Goal: Transaction & Acquisition: Download file/media

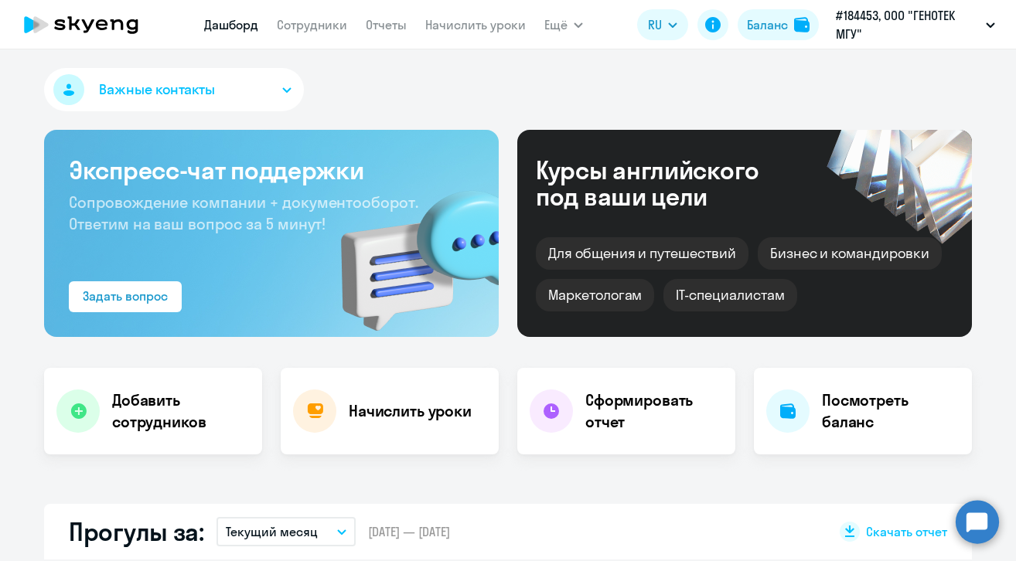
select select "30"
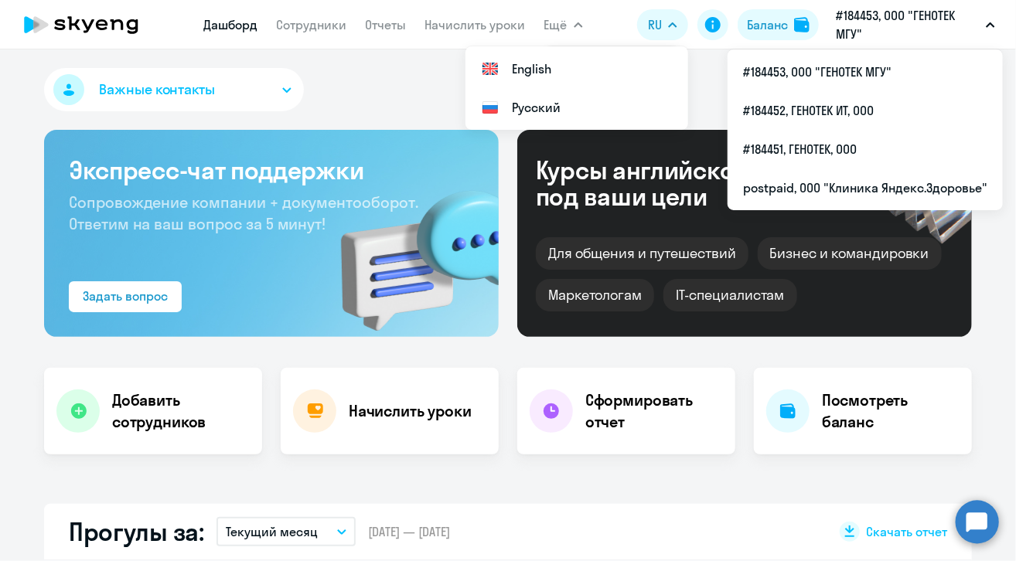
click at [905, 28] on p "#184453, ООО "ГЕНОТЕК МГУ"" at bounding box center [908, 24] width 144 height 37
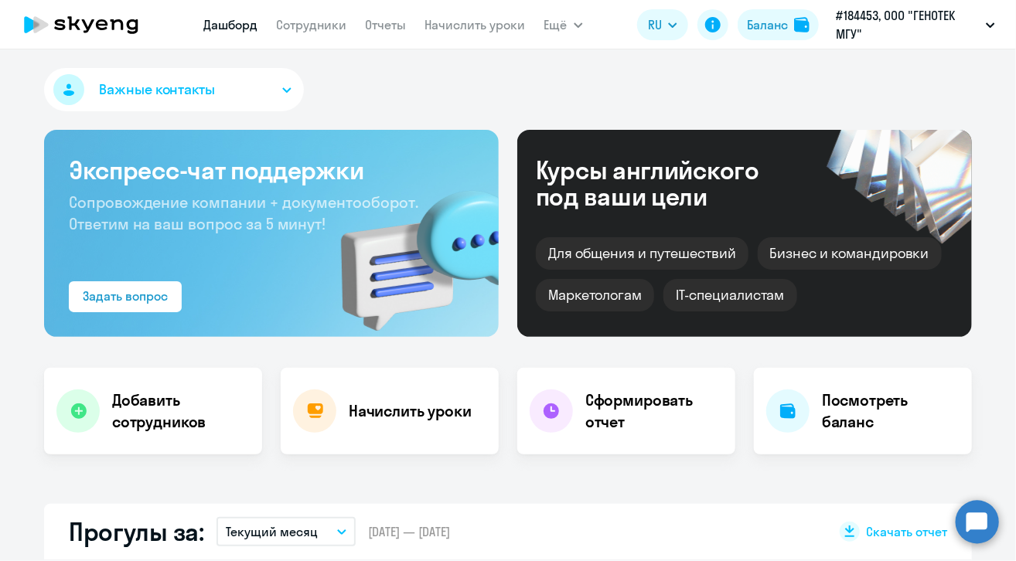
click at [897, 21] on p "#184453, ООО "ГЕНОТЕК МГУ"" at bounding box center [908, 24] width 144 height 37
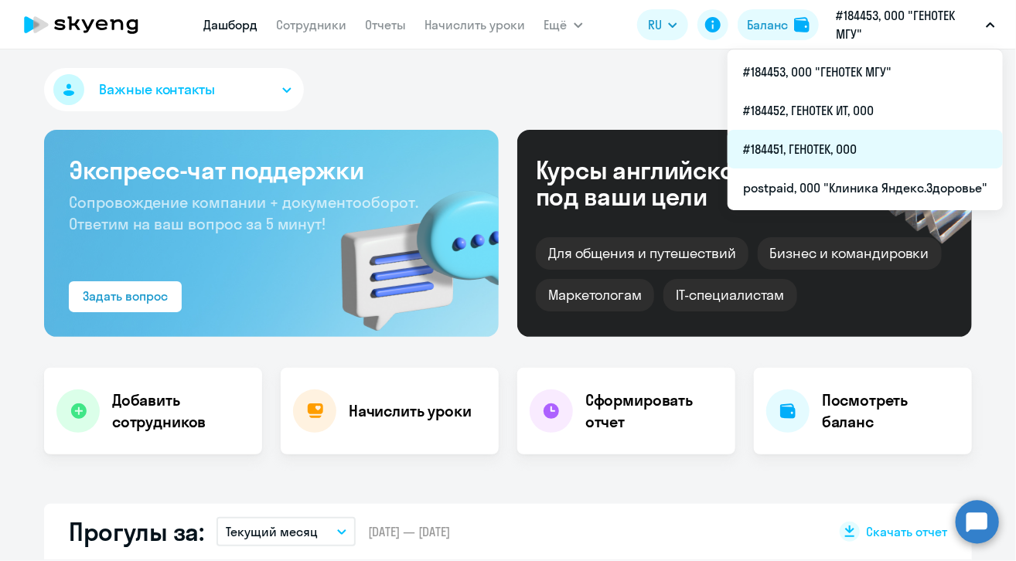
click at [861, 154] on li "#184451, ГЕНОТЕК, ООО" at bounding box center [865, 149] width 275 height 39
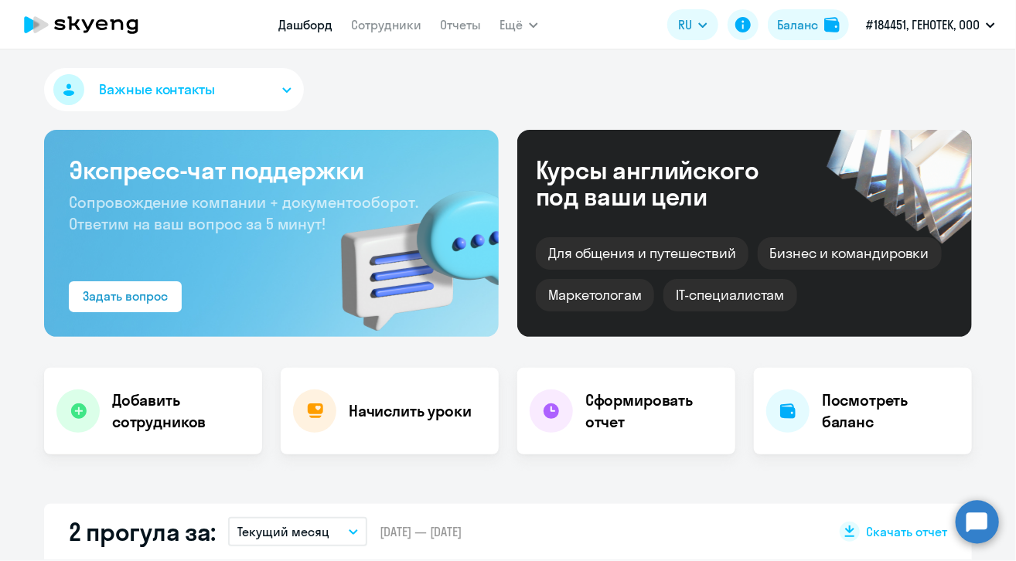
select select "30"
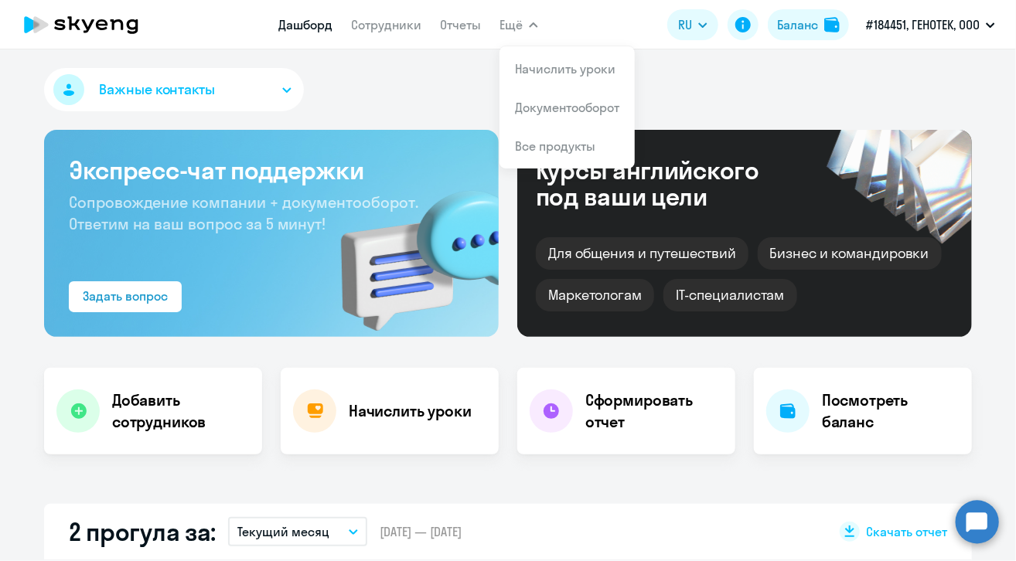
click at [520, 22] on span "Ещё" at bounding box center [510, 24] width 23 height 19
click at [554, 111] on link "Документооборот" at bounding box center [567, 107] width 104 height 15
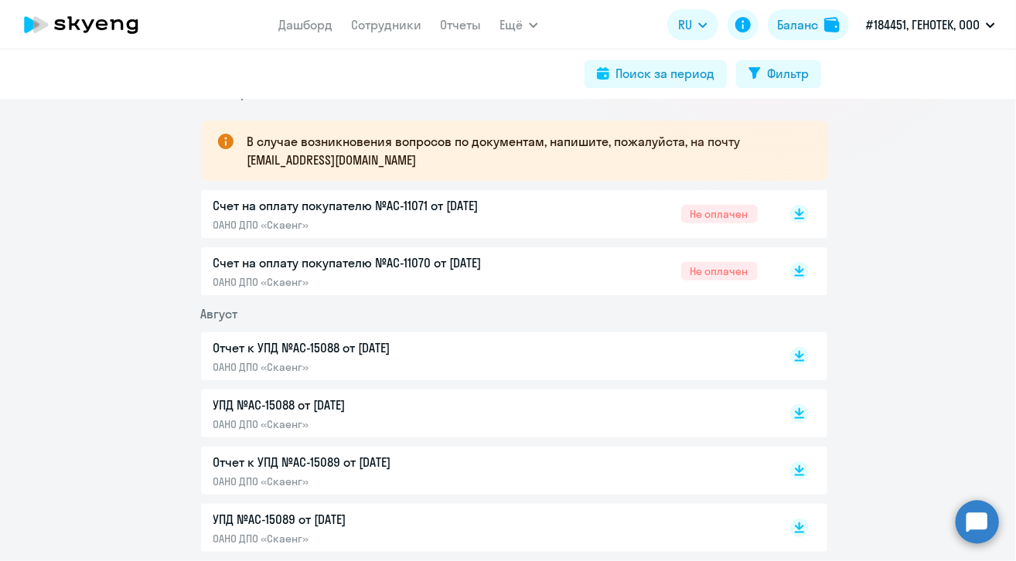
scroll to position [309, 0]
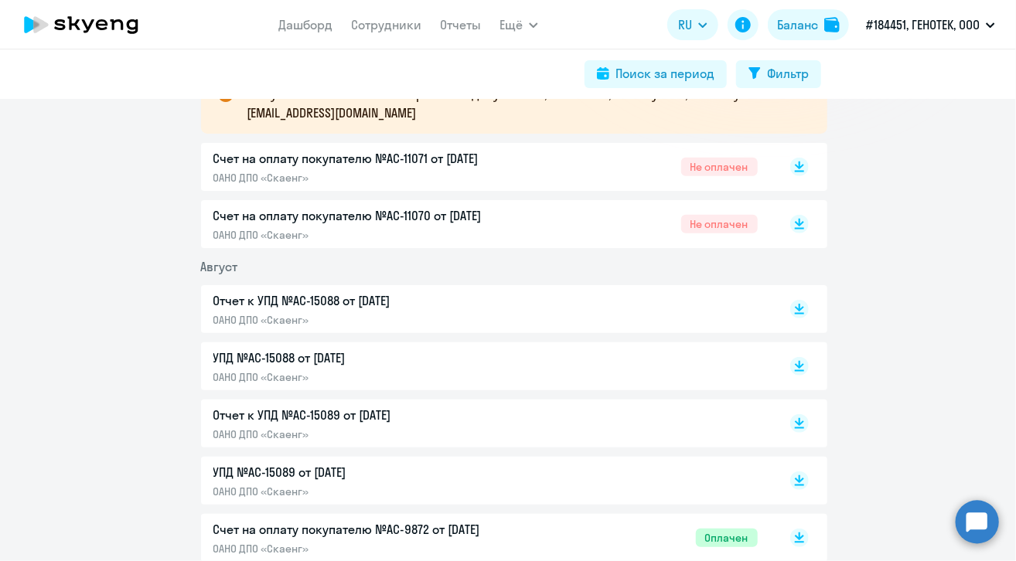
click at [476, 214] on p "Счет на оплату покупателю №AC-11070 от [DATE]" at bounding box center [375, 215] width 325 height 19
click at [445, 156] on p "Счет на оплату покупателю №AC-11071 от [DATE]" at bounding box center [375, 158] width 325 height 19
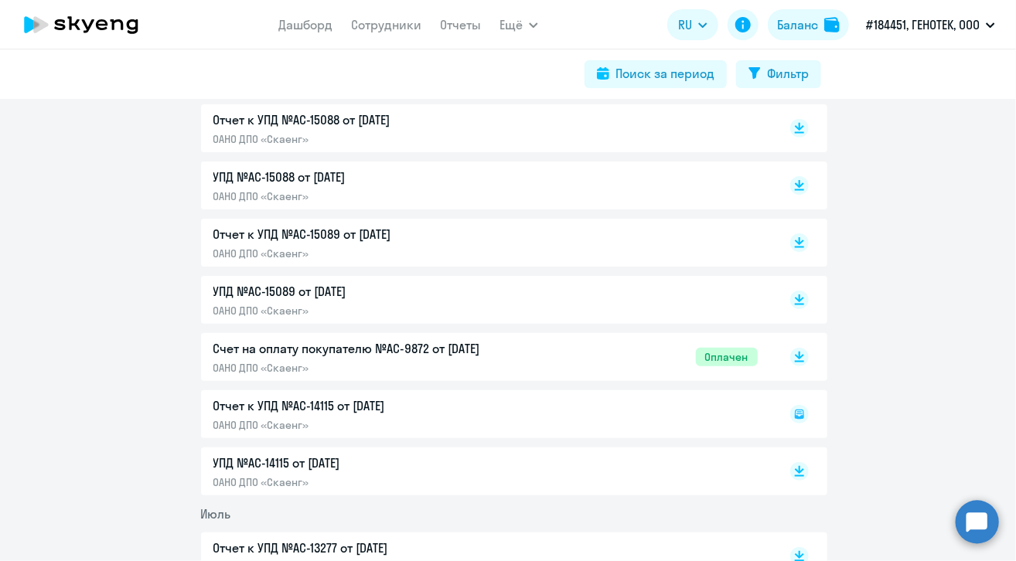
scroll to position [464, 0]
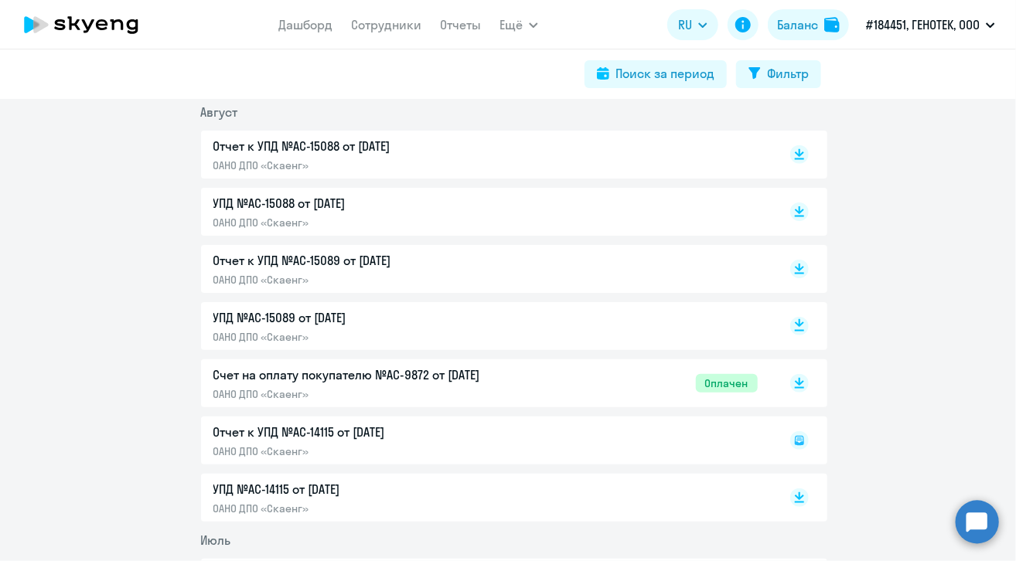
click at [792, 329] on rect at bounding box center [799, 326] width 19 height 19
click at [795, 266] on icon at bounding box center [799, 266] width 9 height 8
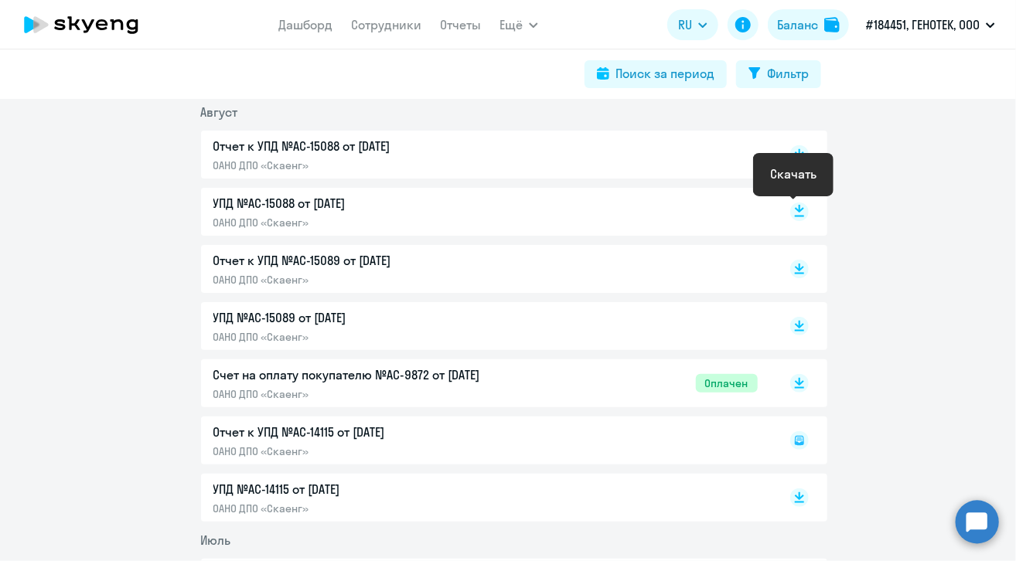
click at [795, 210] on icon at bounding box center [799, 209] width 9 height 8
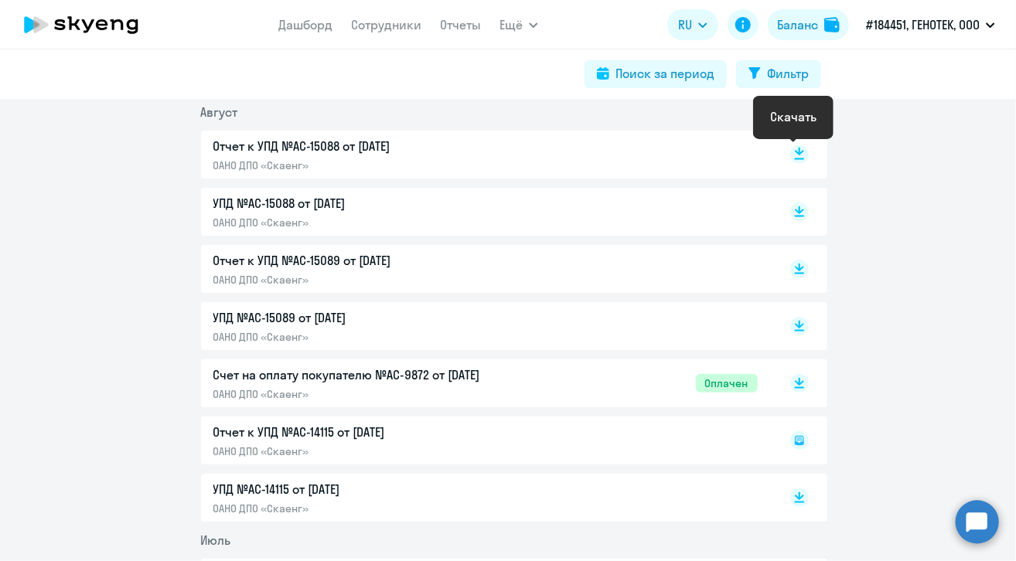
click at [796, 154] on rect at bounding box center [799, 154] width 19 height 19
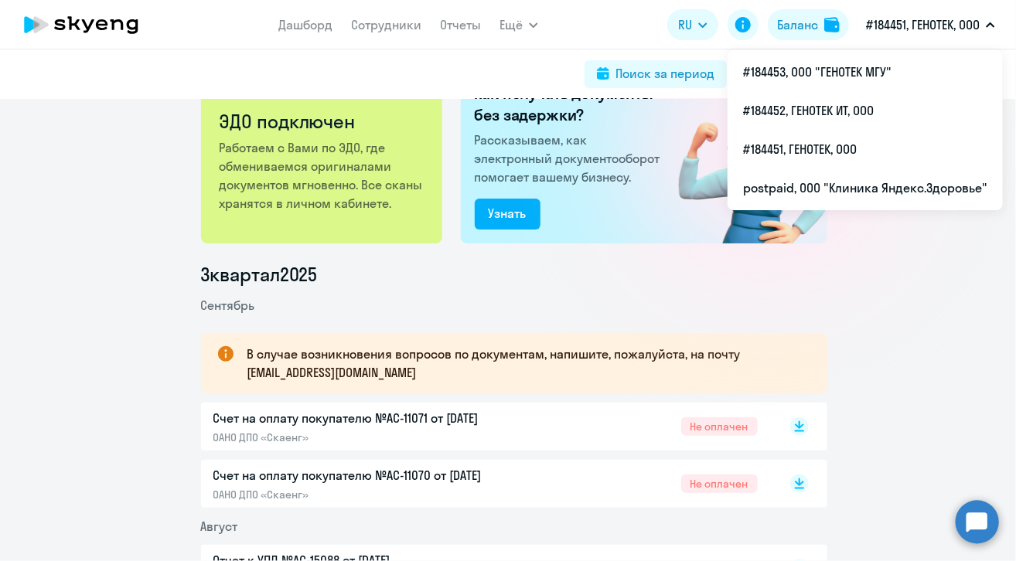
scroll to position [77, 0]
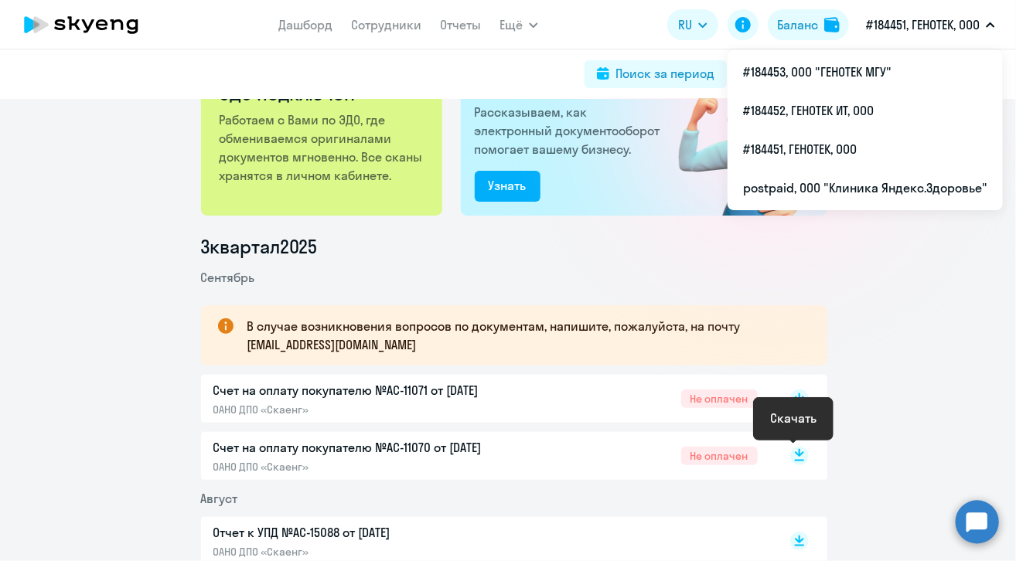
click at [798, 452] on rect at bounding box center [799, 456] width 19 height 19
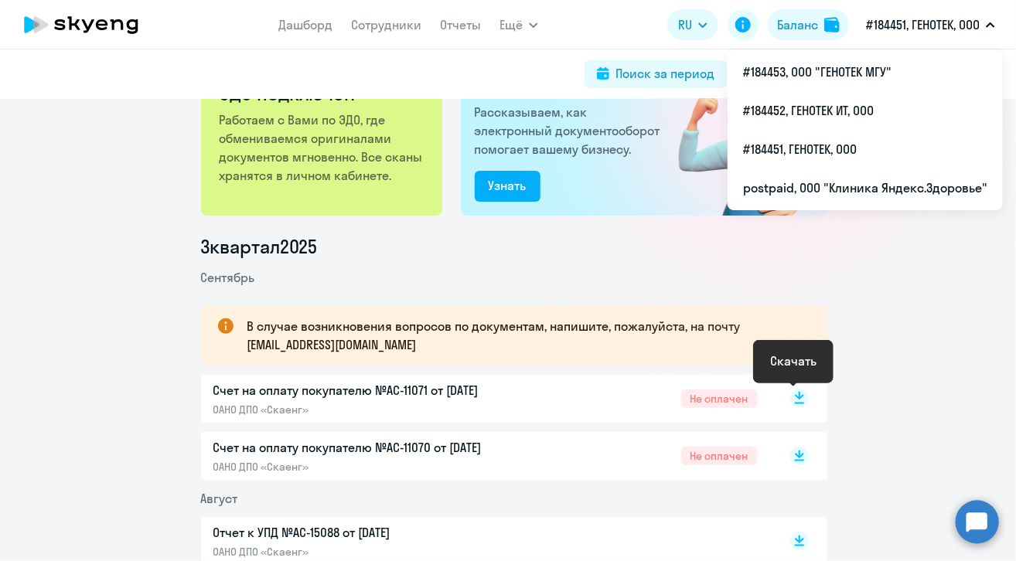
click at [795, 397] on icon at bounding box center [799, 396] width 9 height 8
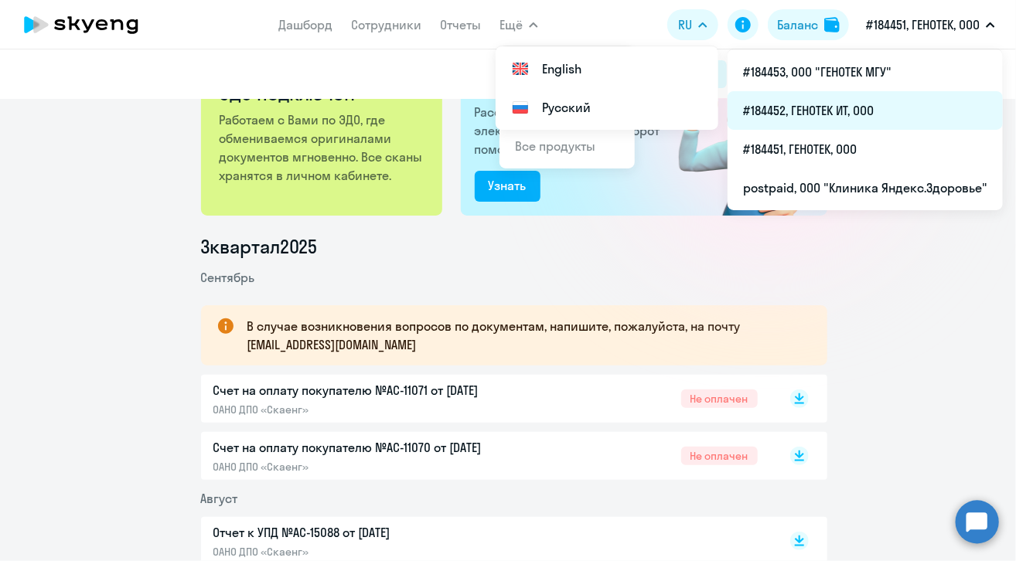
click at [865, 108] on li "#184452, ГЕНОТЕК ИТ, ООО" at bounding box center [865, 110] width 275 height 39
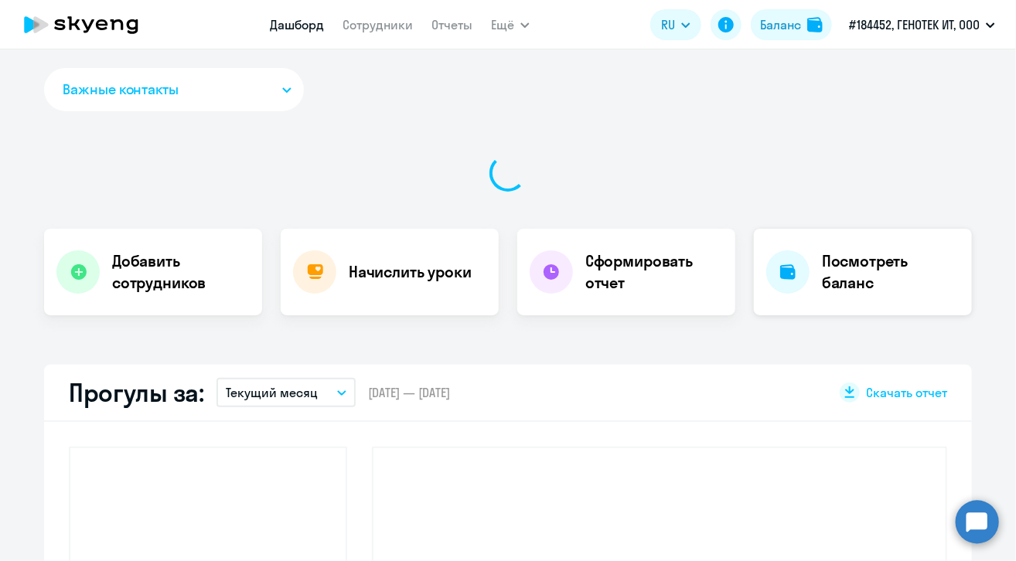
select select "30"
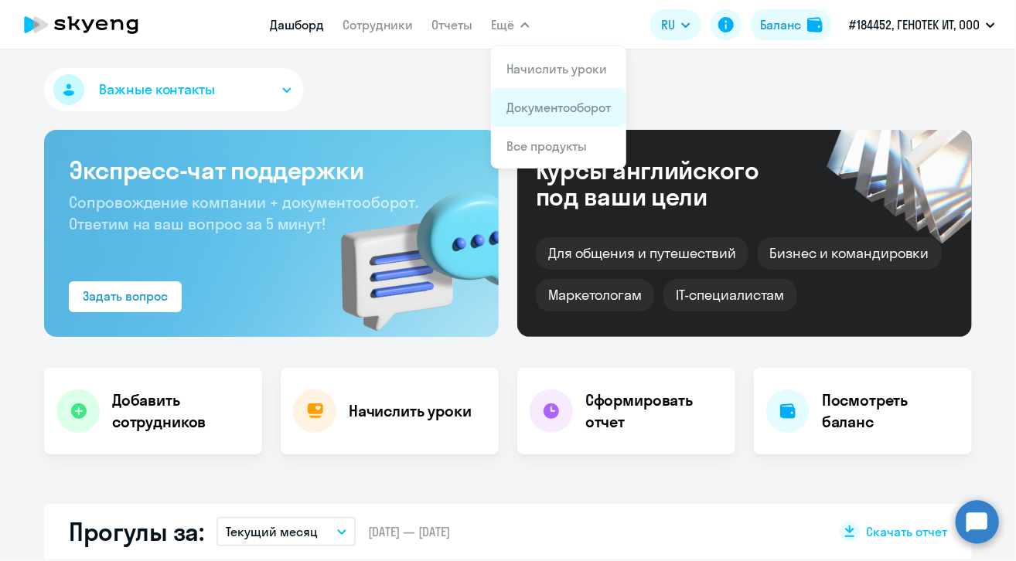
click at [520, 111] on link "Документооборот" at bounding box center [558, 107] width 104 height 15
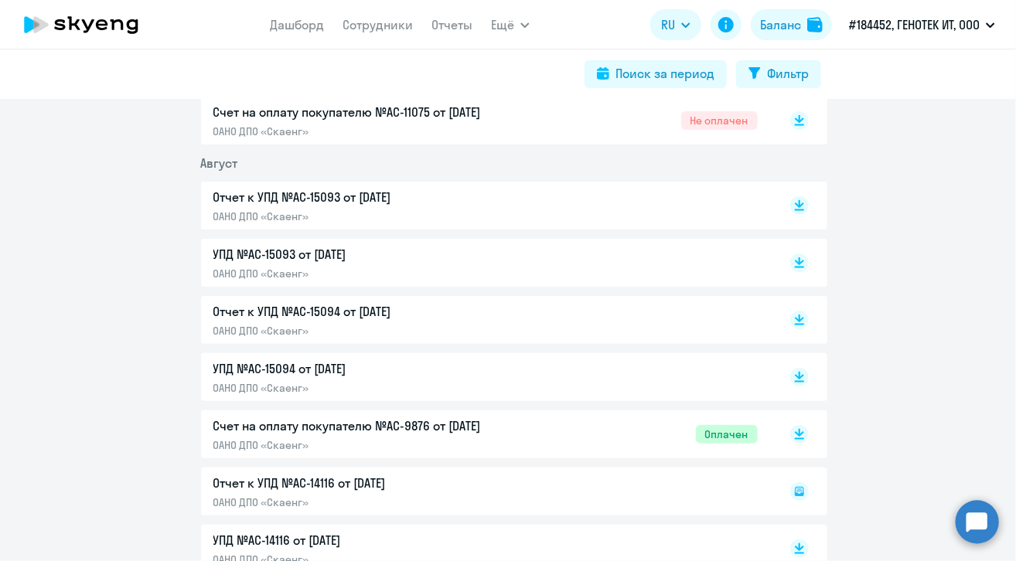
scroll to position [387, 0]
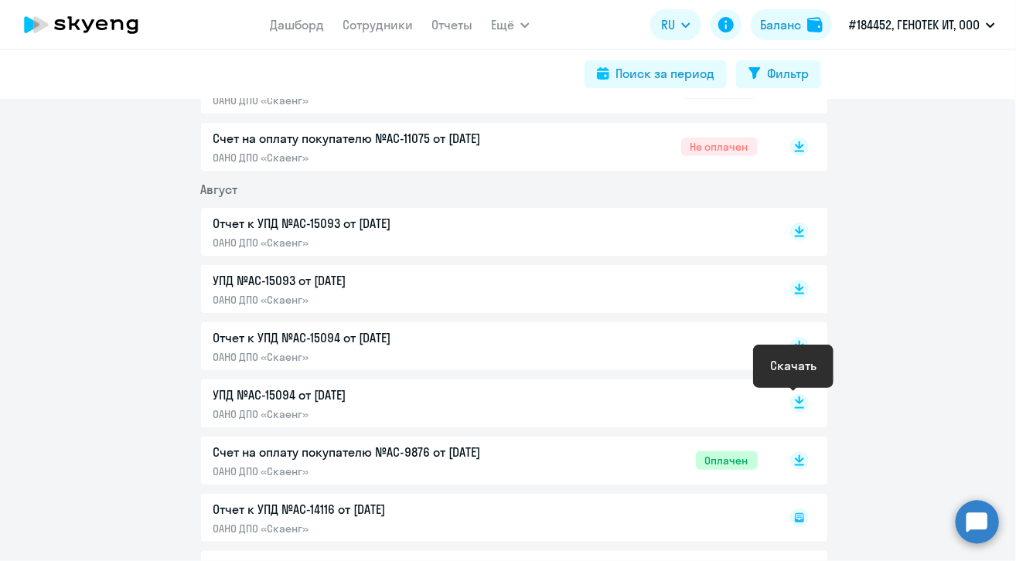
click at [795, 404] on icon at bounding box center [799, 401] width 9 height 8
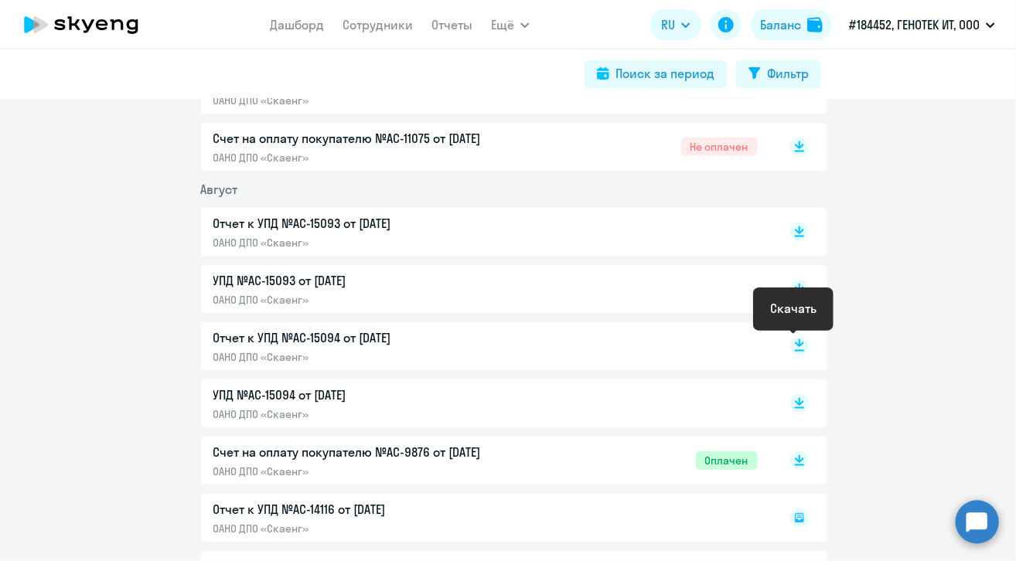
click at [795, 346] on rect at bounding box center [799, 346] width 19 height 19
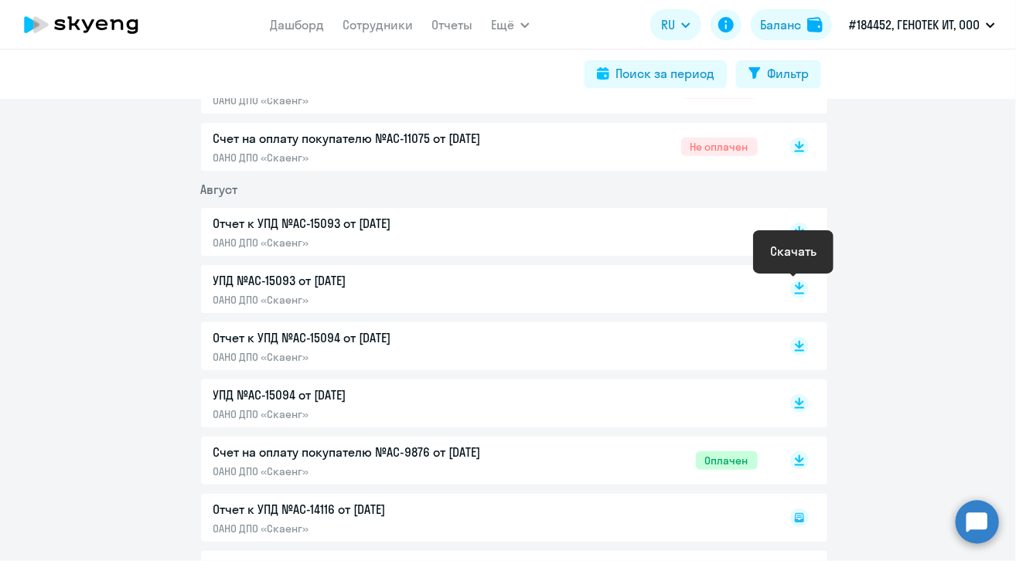
click at [790, 287] on rect at bounding box center [799, 289] width 19 height 19
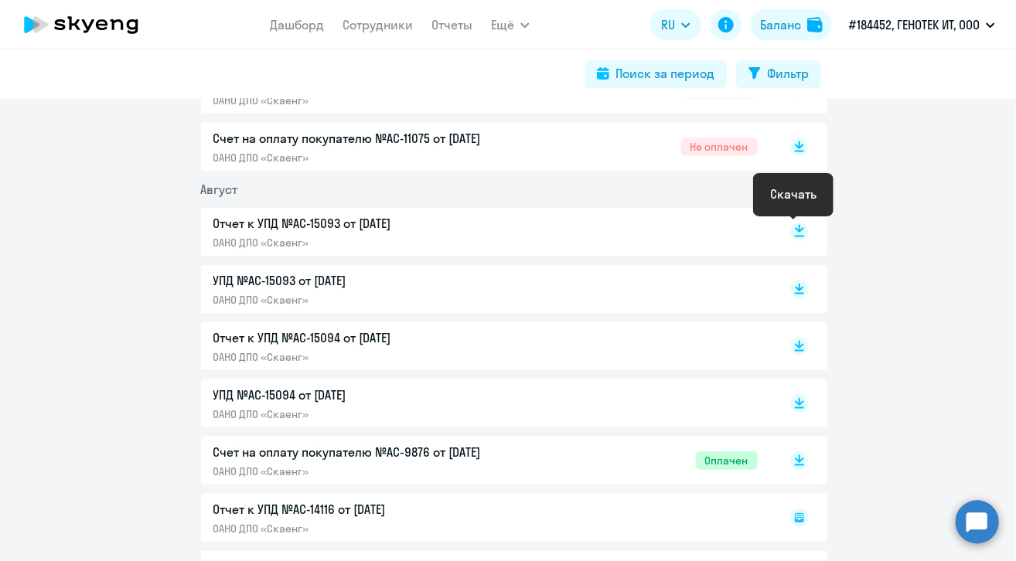
click at [791, 233] on rect at bounding box center [799, 232] width 19 height 19
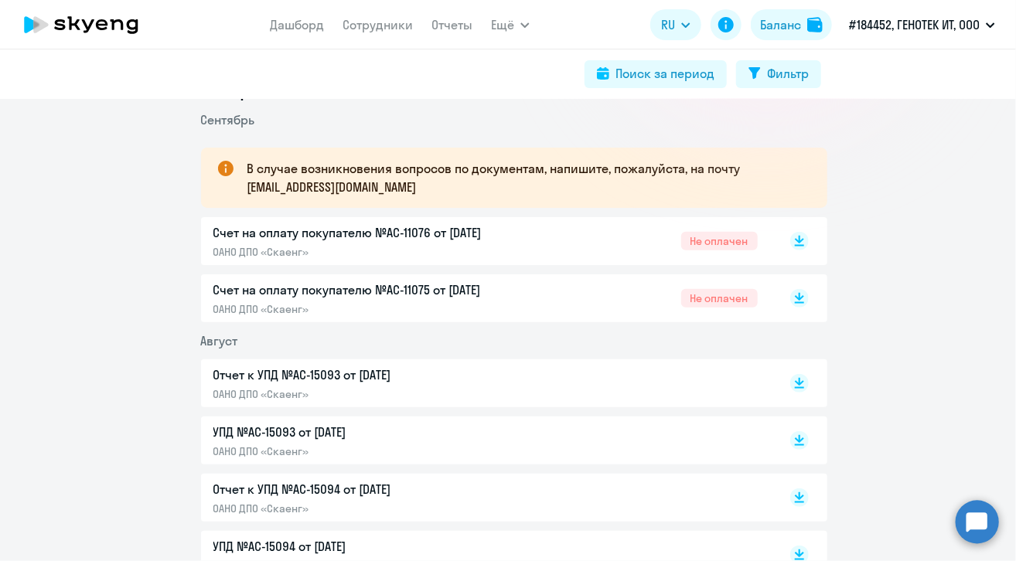
scroll to position [232, 0]
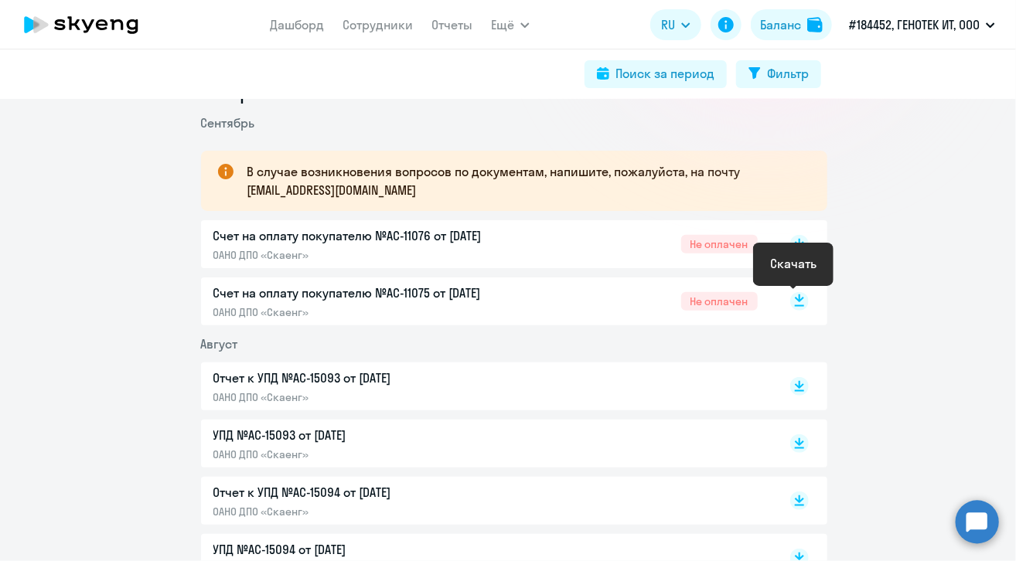
click at [797, 301] on rect at bounding box center [799, 301] width 19 height 19
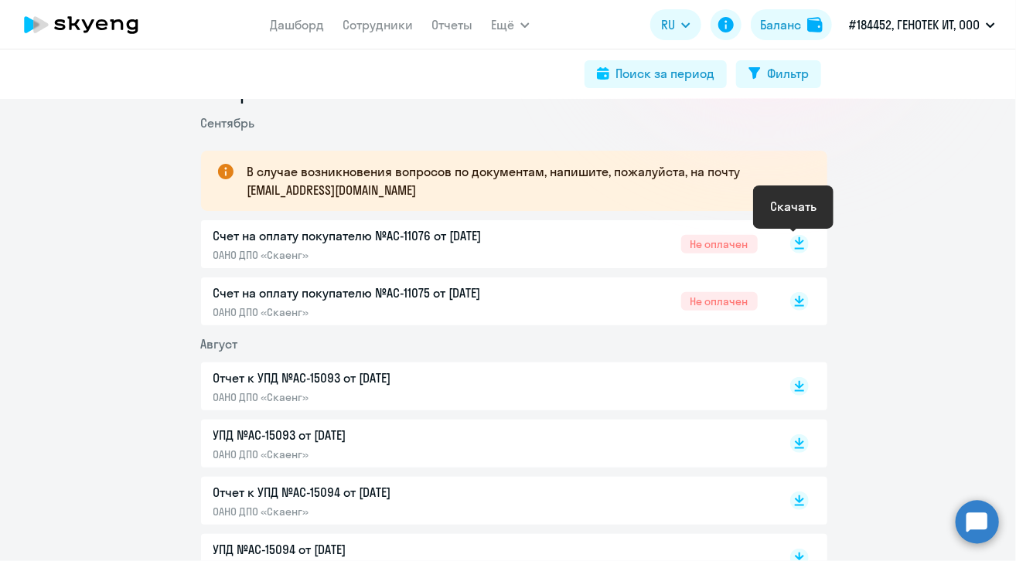
click at [799, 241] on rect at bounding box center [799, 244] width 19 height 19
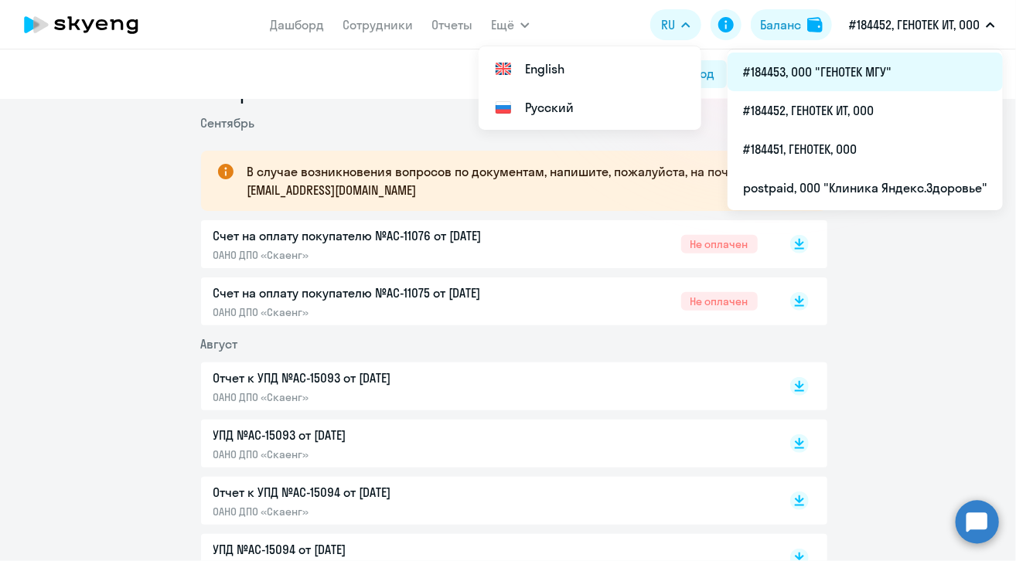
click at [894, 74] on li "#184453, ООО "ГЕНОТЕК МГУ"" at bounding box center [865, 72] width 275 height 39
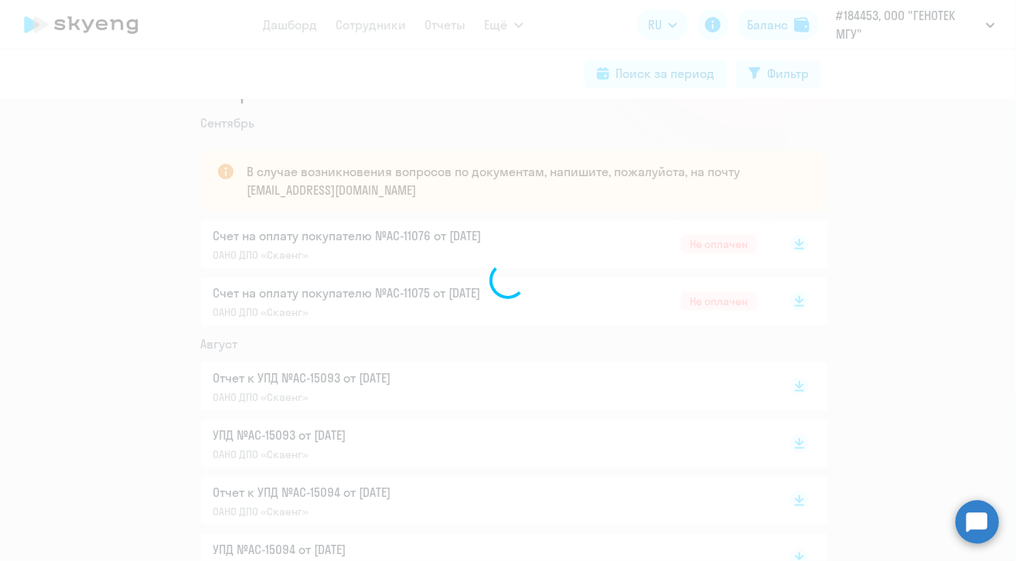
select select "30"
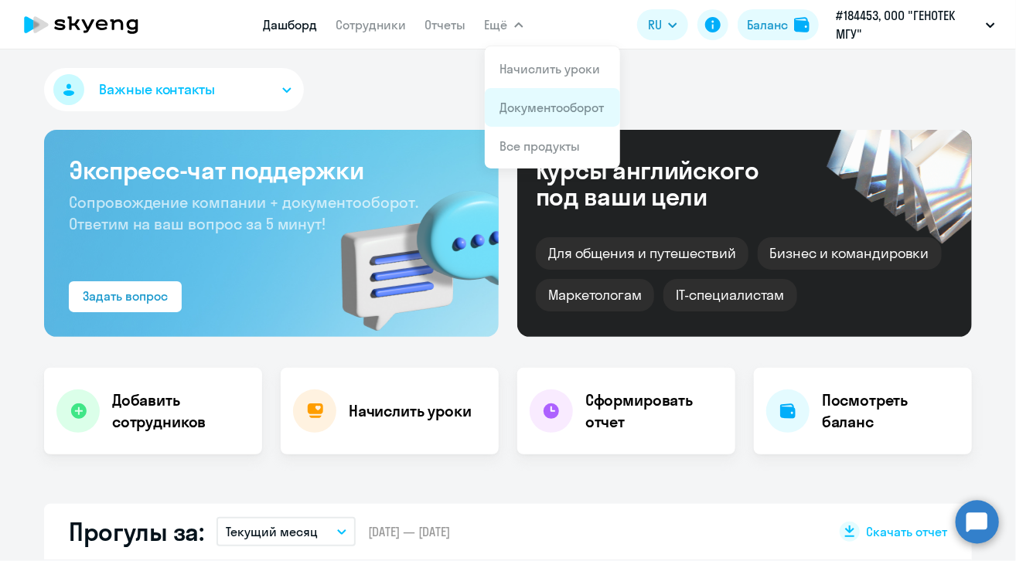
click at [531, 110] on link "Документооборот" at bounding box center [552, 107] width 104 height 15
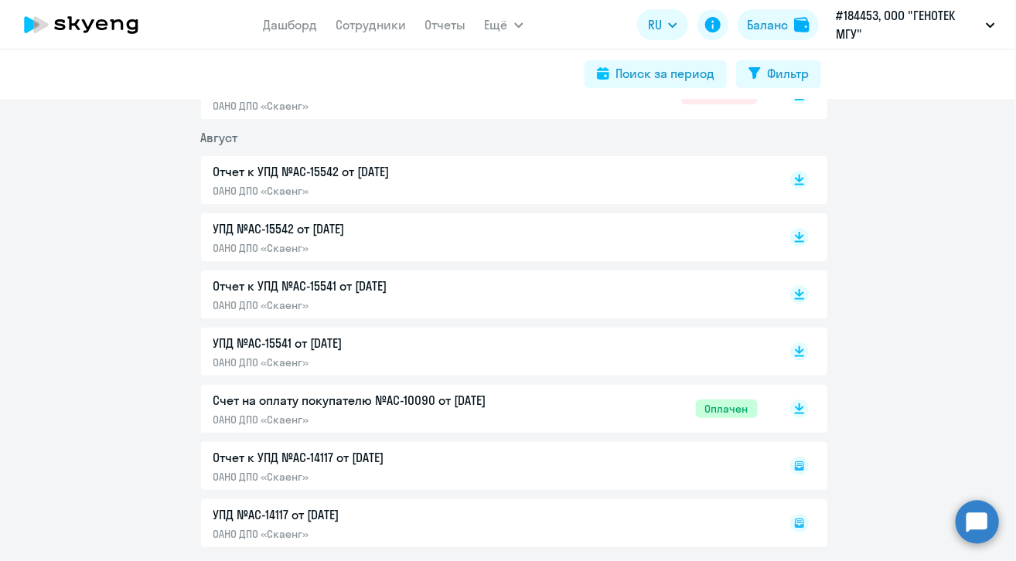
scroll to position [464, 0]
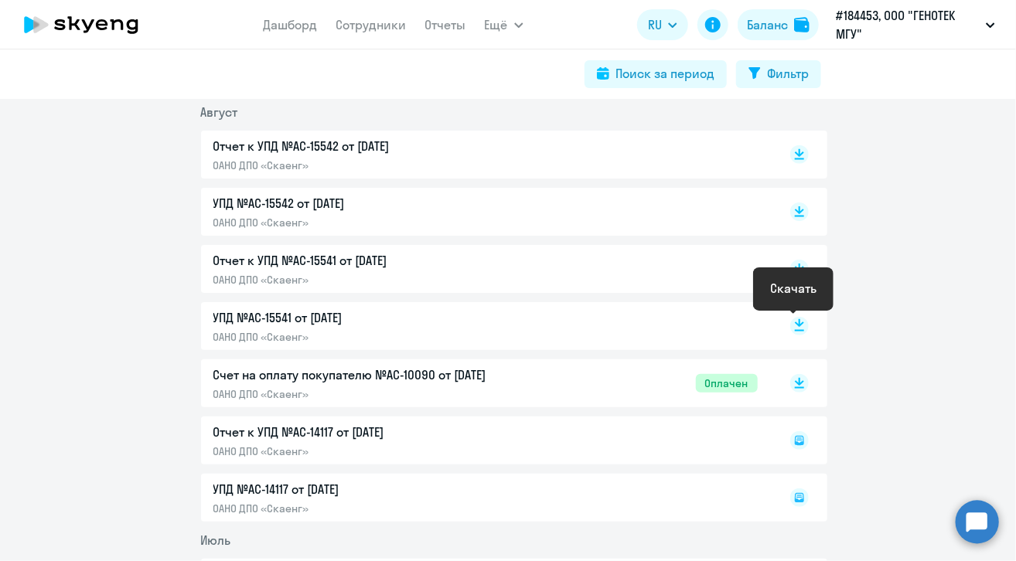
click at [792, 326] on icon at bounding box center [799, 326] width 19 height 19
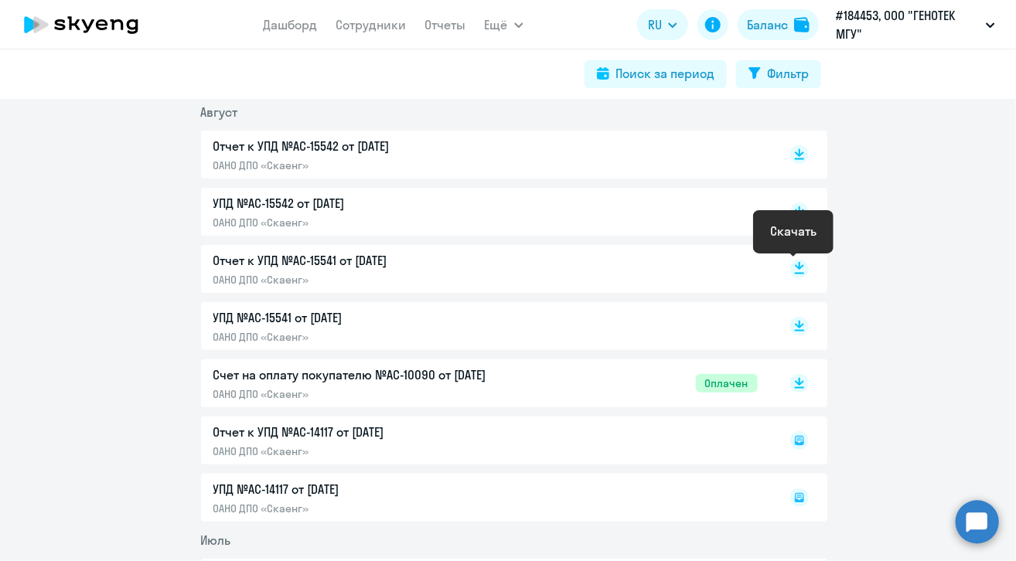
click at [793, 270] on rect at bounding box center [799, 269] width 19 height 19
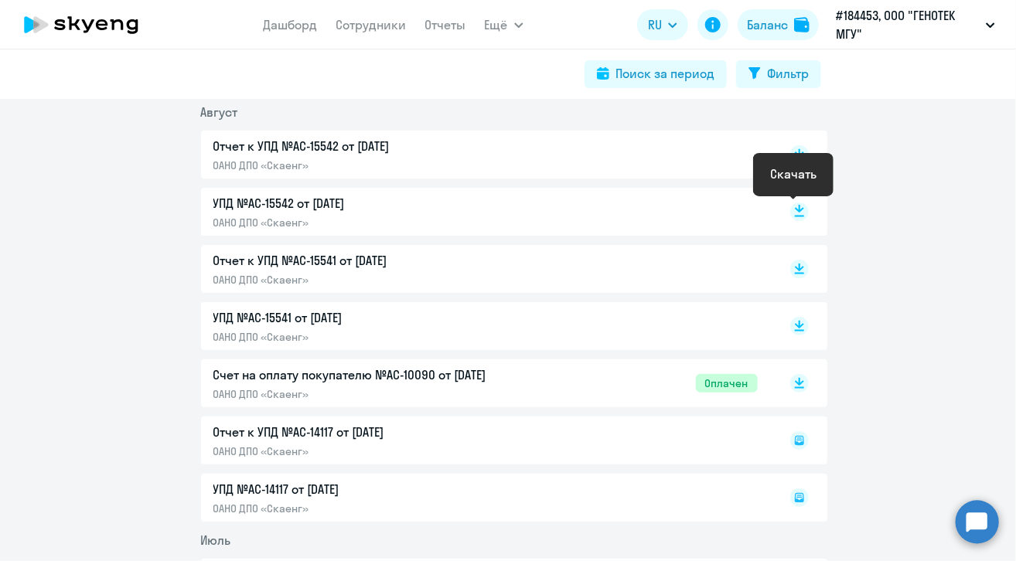
click at [795, 212] on rect at bounding box center [799, 212] width 19 height 19
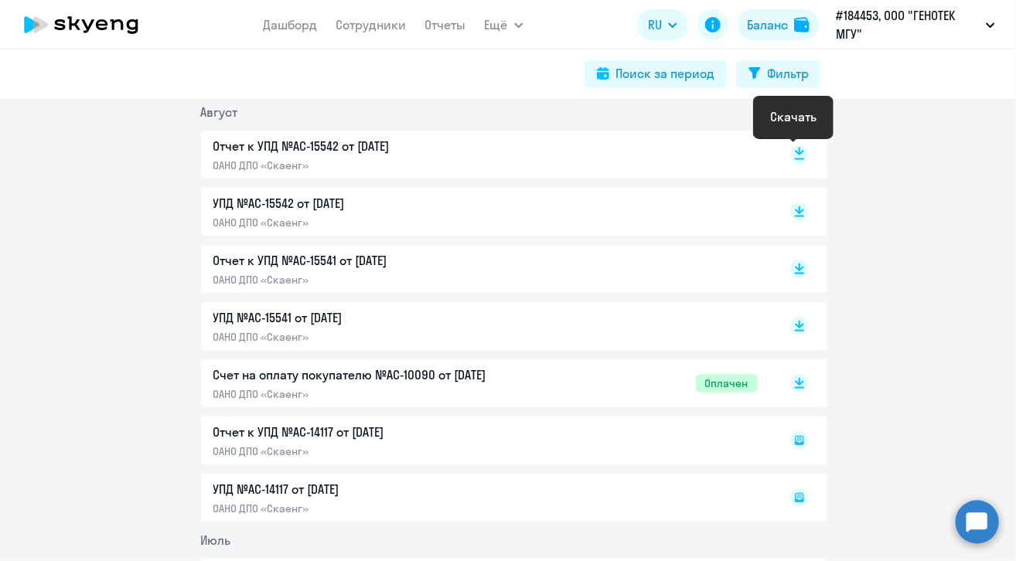
click at [792, 155] on rect at bounding box center [799, 154] width 19 height 19
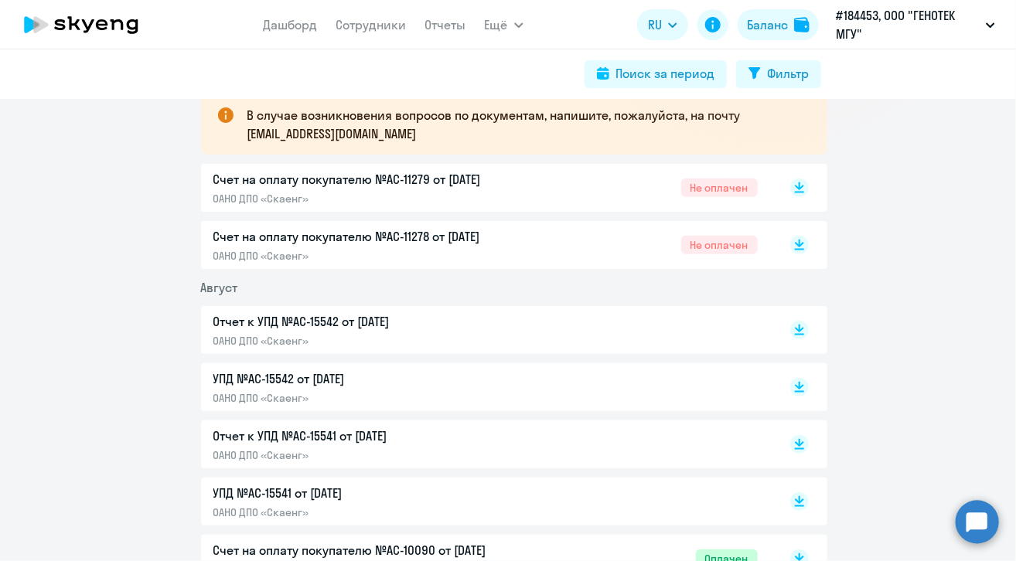
scroll to position [232, 0]
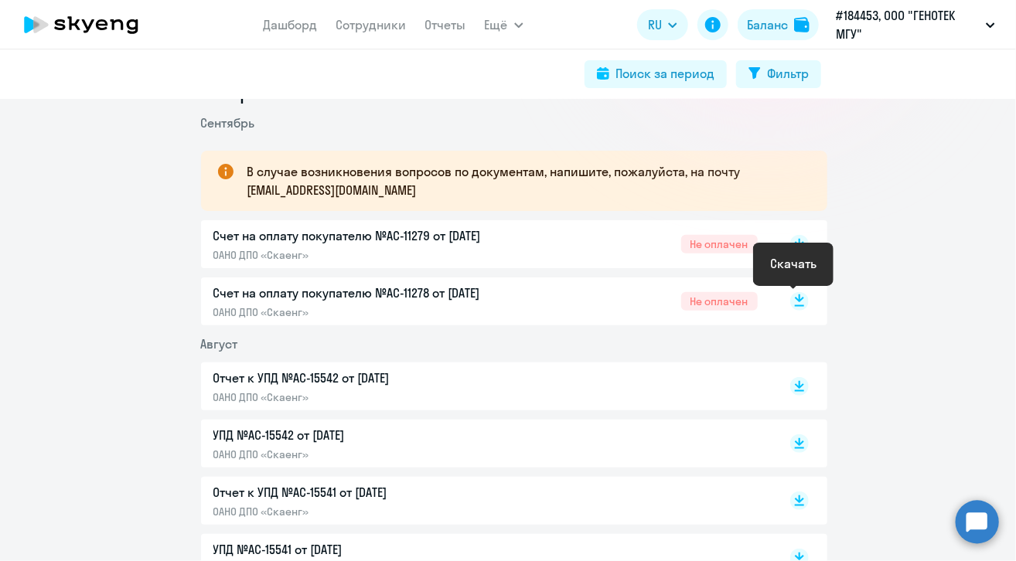
click at [791, 301] on rect at bounding box center [799, 301] width 19 height 19
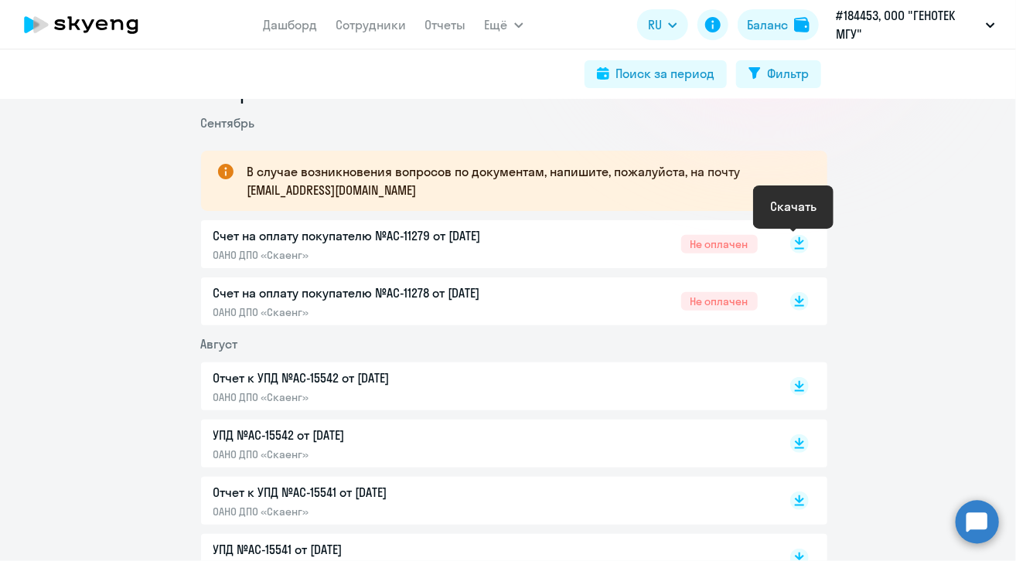
click at [796, 247] on rect at bounding box center [799, 244] width 19 height 19
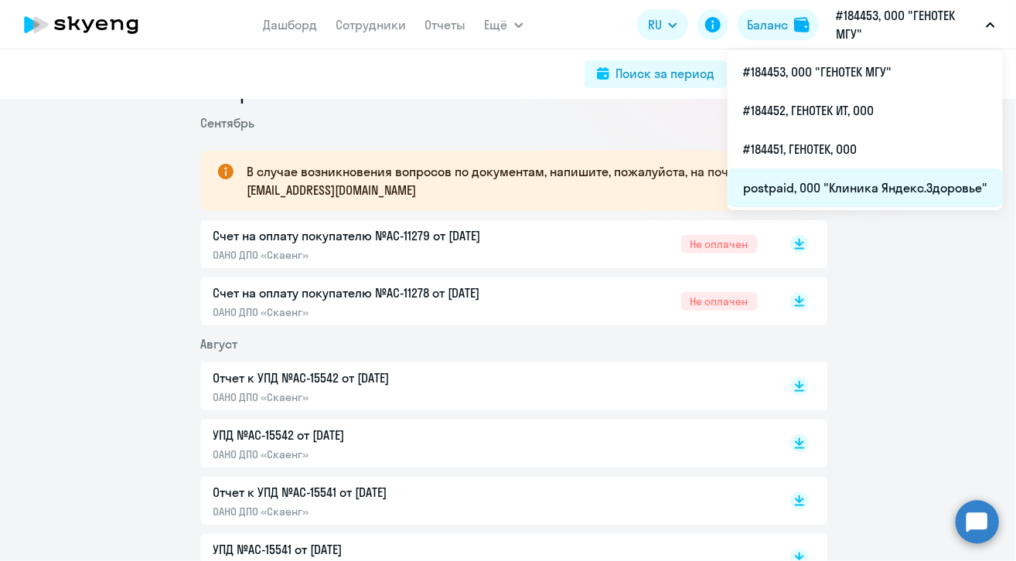
click at [941, 182] on li "postpaid, ООО "Клиника Яндекс.Здоровье"" at bounding box center [865, 188] width 275 height 39
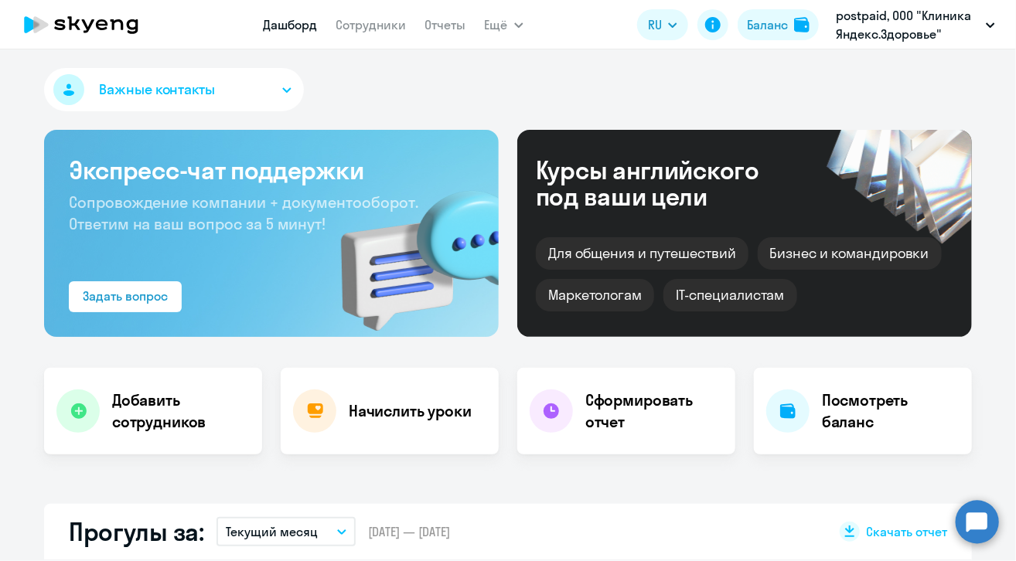
select select "30"
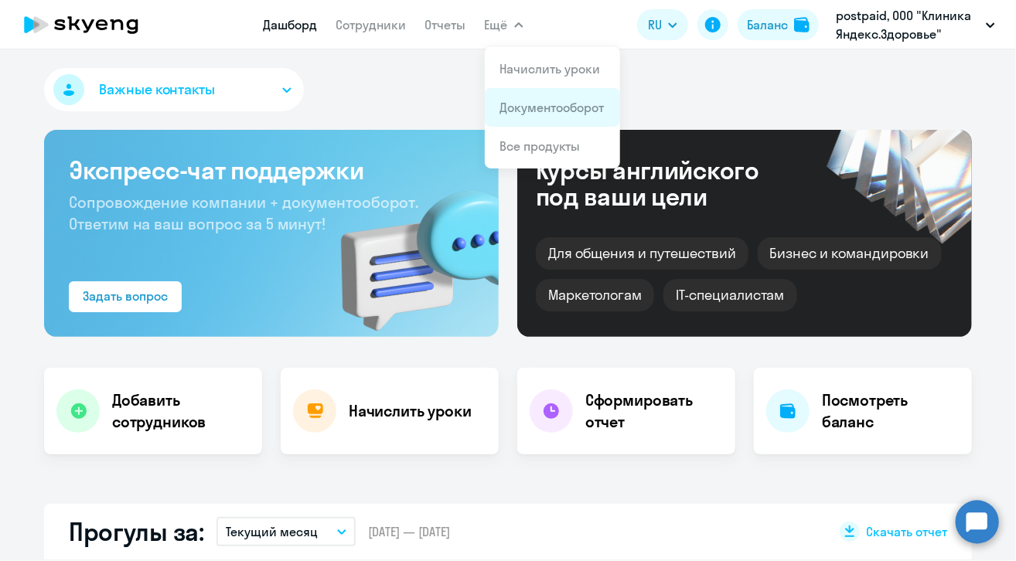
click at [551, 107] on link "Документооборот" at bounding box center [552, 107] width 104 height 15
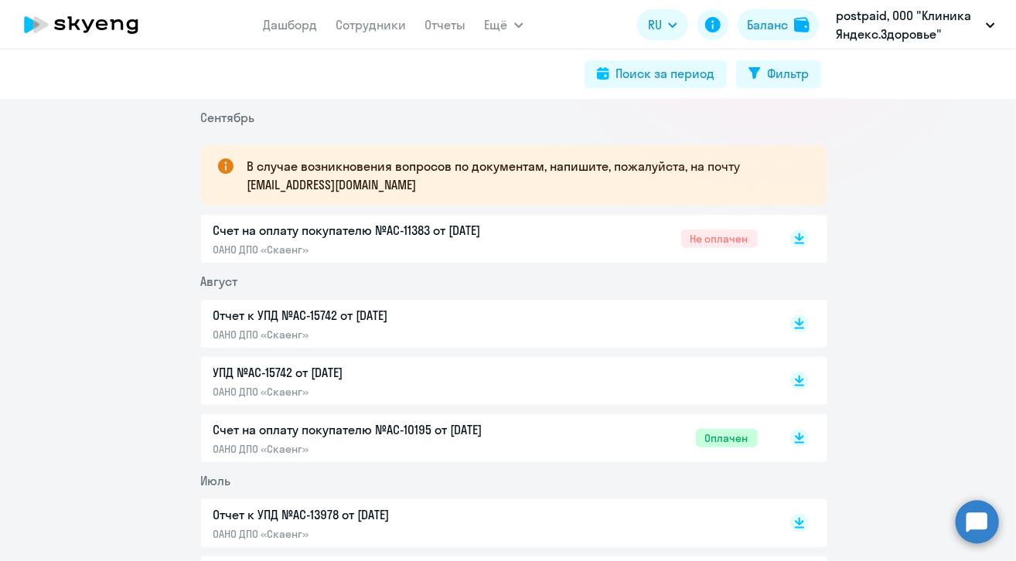
scroll to position [232, 0]
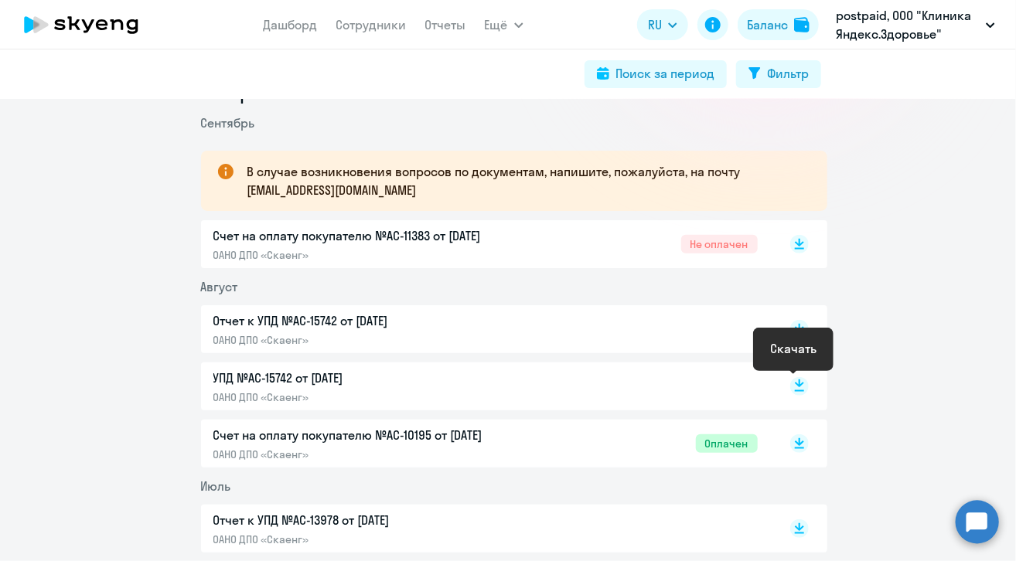
click at [795, 391] on icon at bounding box center [799, 391] width 9 height 2
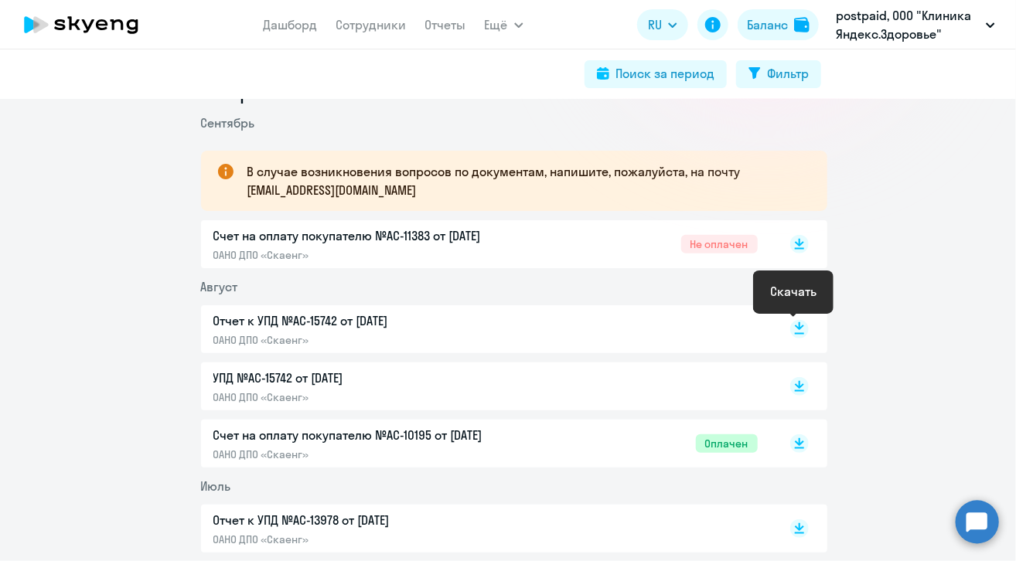
click at [792, 332] on rect at bounding box center [799, 329] width 19 height 19
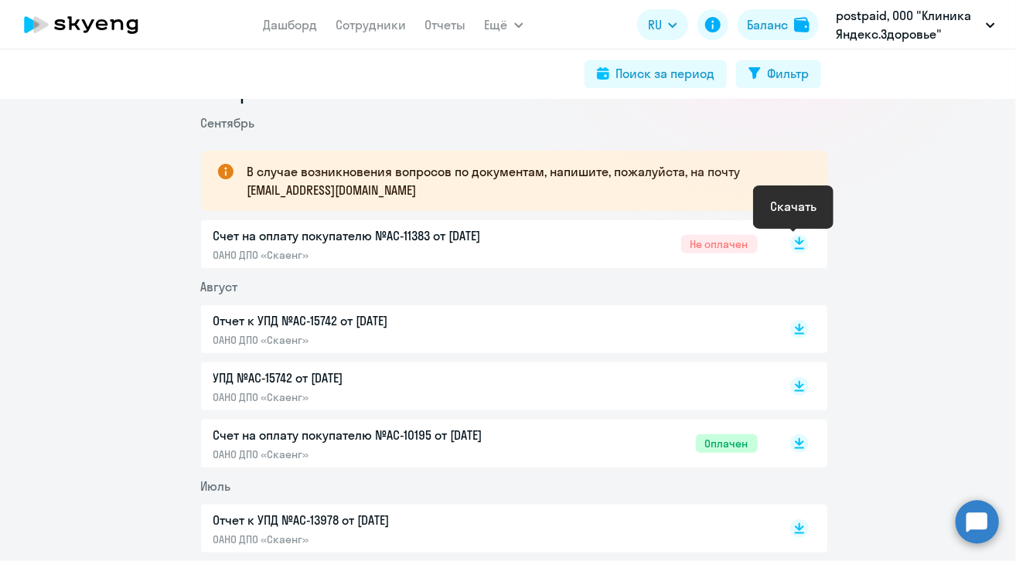
click at [796, 242] on rect at bounding box center [799, 244] width 19 height 19
